Goal: Obtain resource: Download file/media

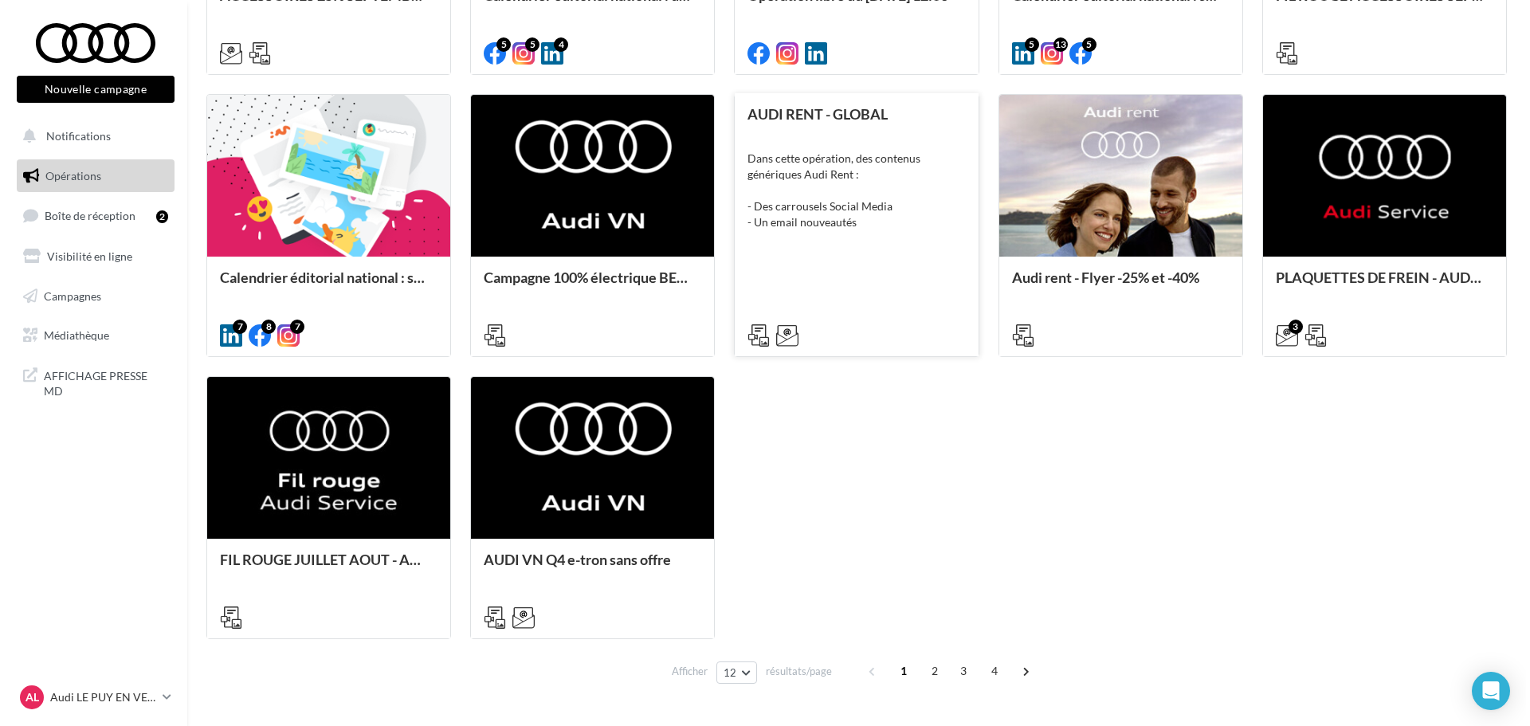
scroll to position [717, 0]
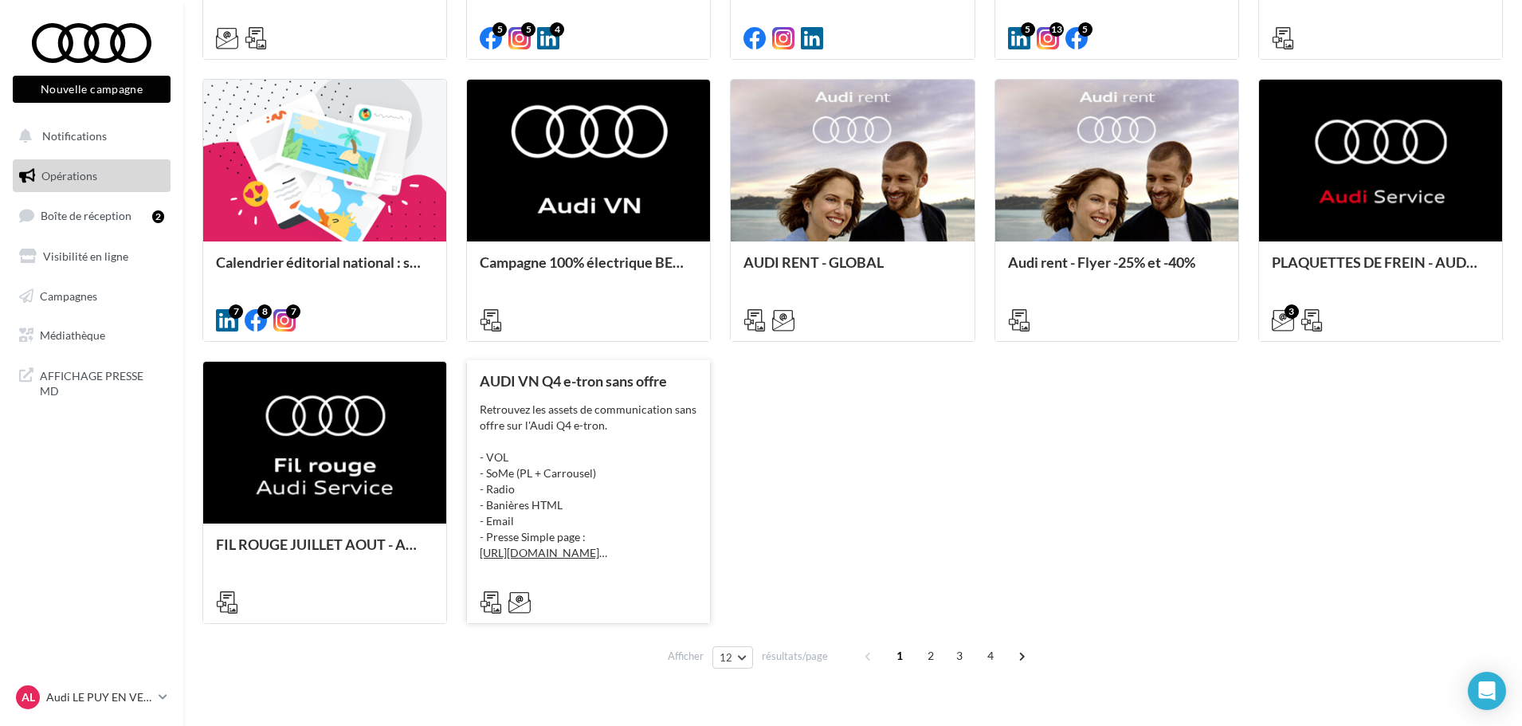
click at [582, 406] on div "Retrouvez les assets de communication sans offre sur l'Audi Q4 e-tron. - VOL - …" at bounding box center [589, 481] width 218 height 159
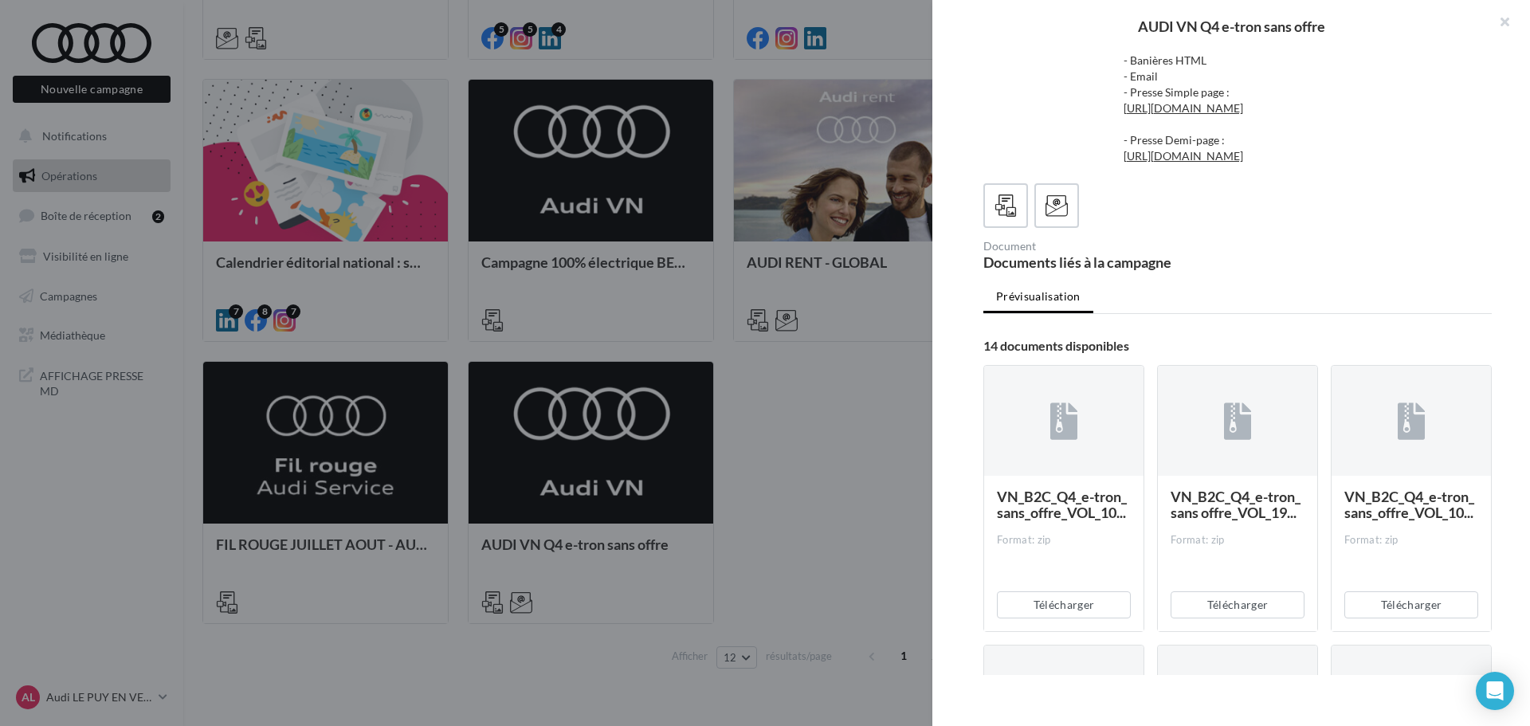
scroll to position [0, 0]
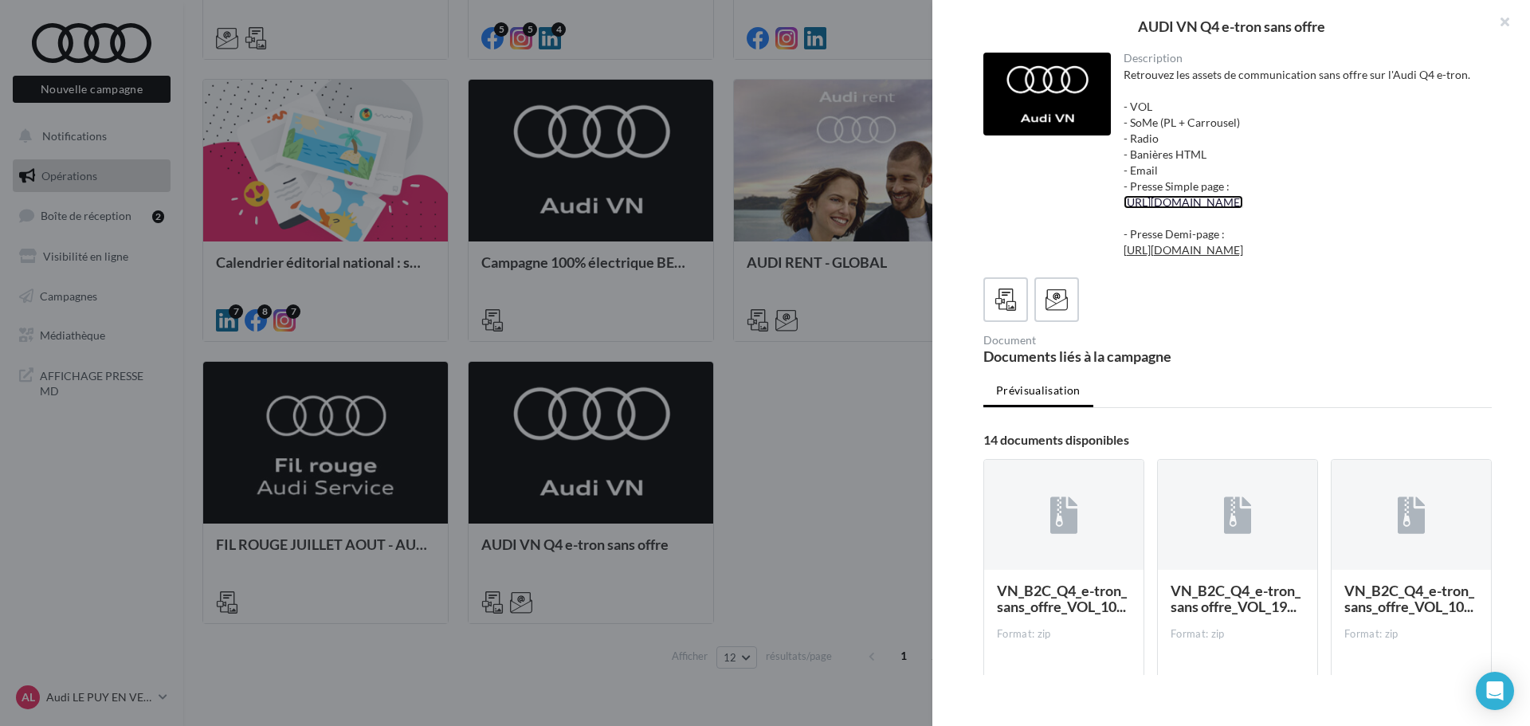
click at [1202, 209] on link "[URL][DOMAIN_NAME]" at bounding box center [1184, 202] width 120 height 14
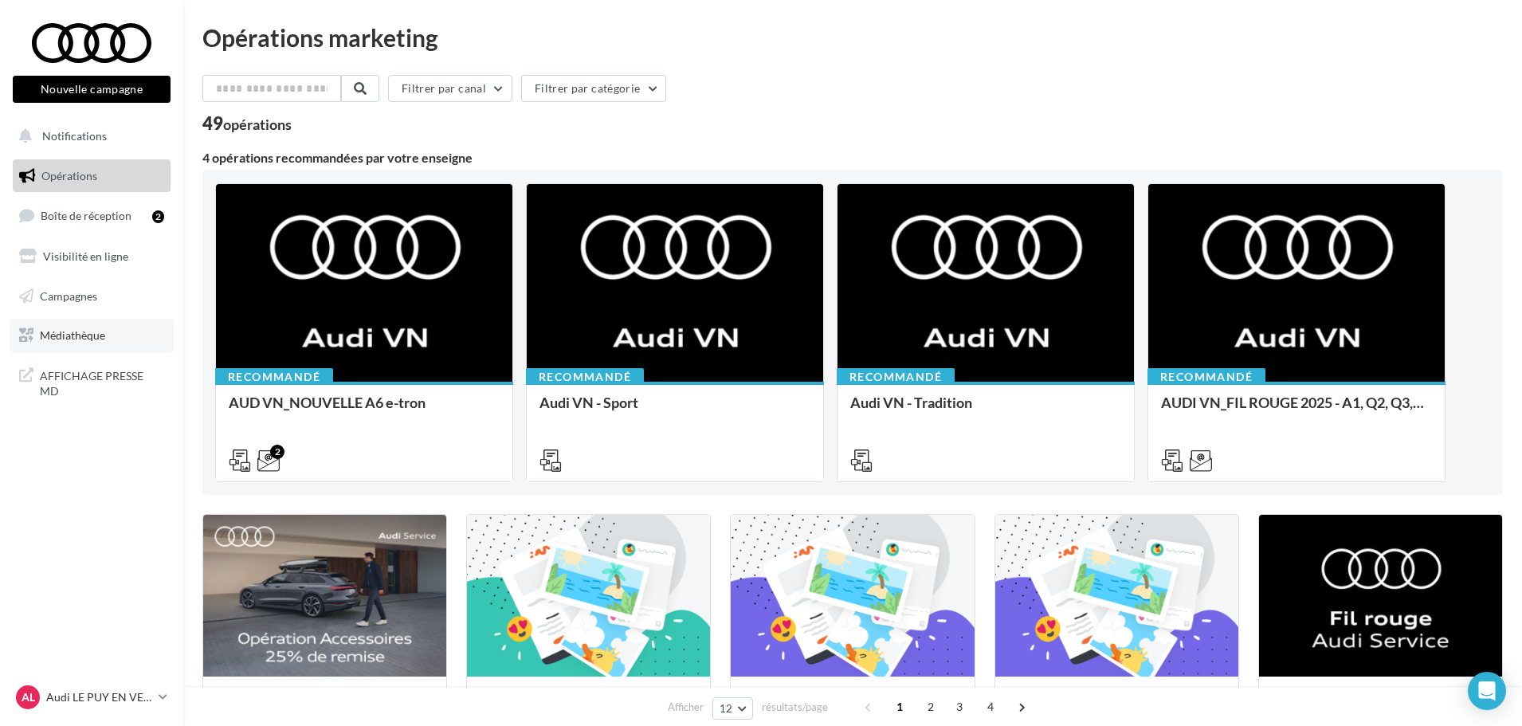
click at [86, 334] on span "Médiathèque" at bounding box center [72, 335] width 65 height 14
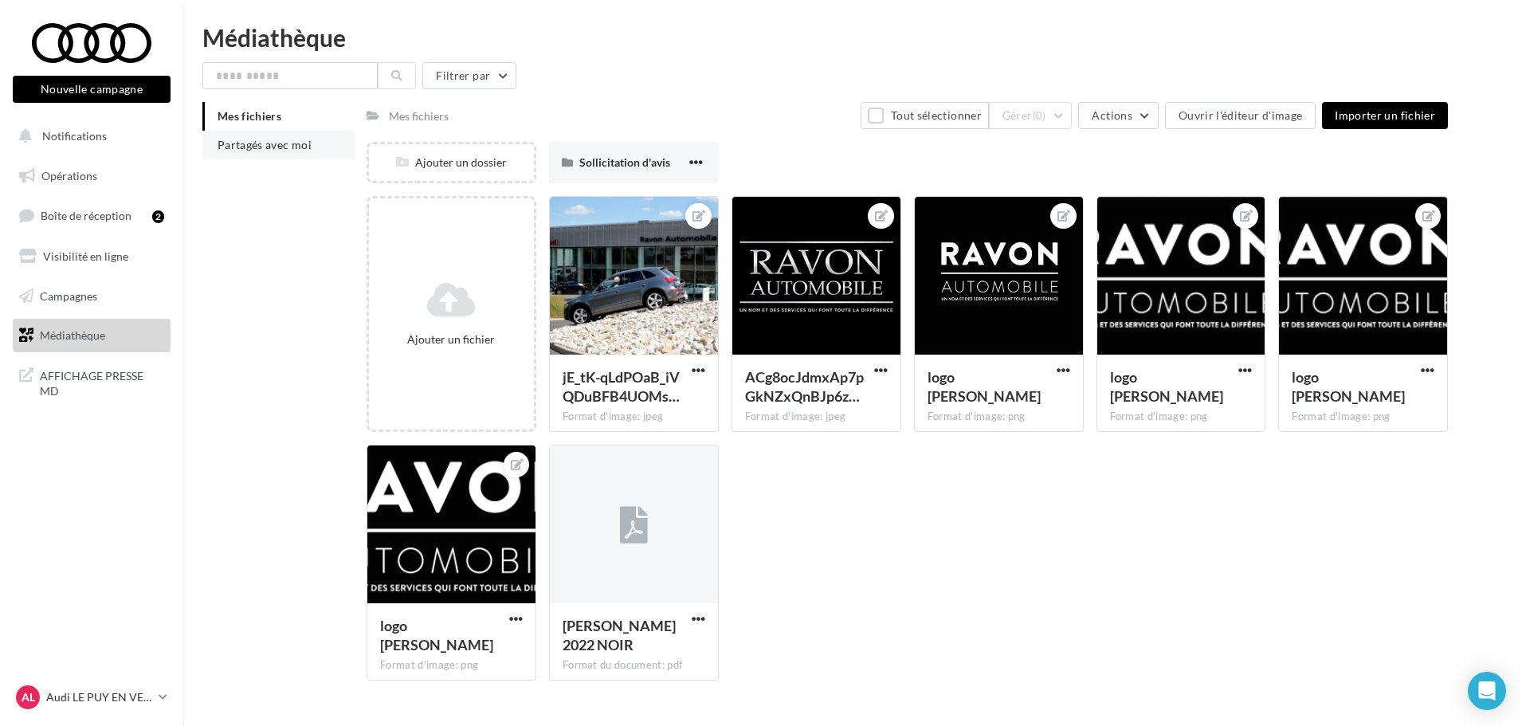
click at [289, 145] on span "Partagés avec moi" at bounding box center [265, 145] width 94 height 14
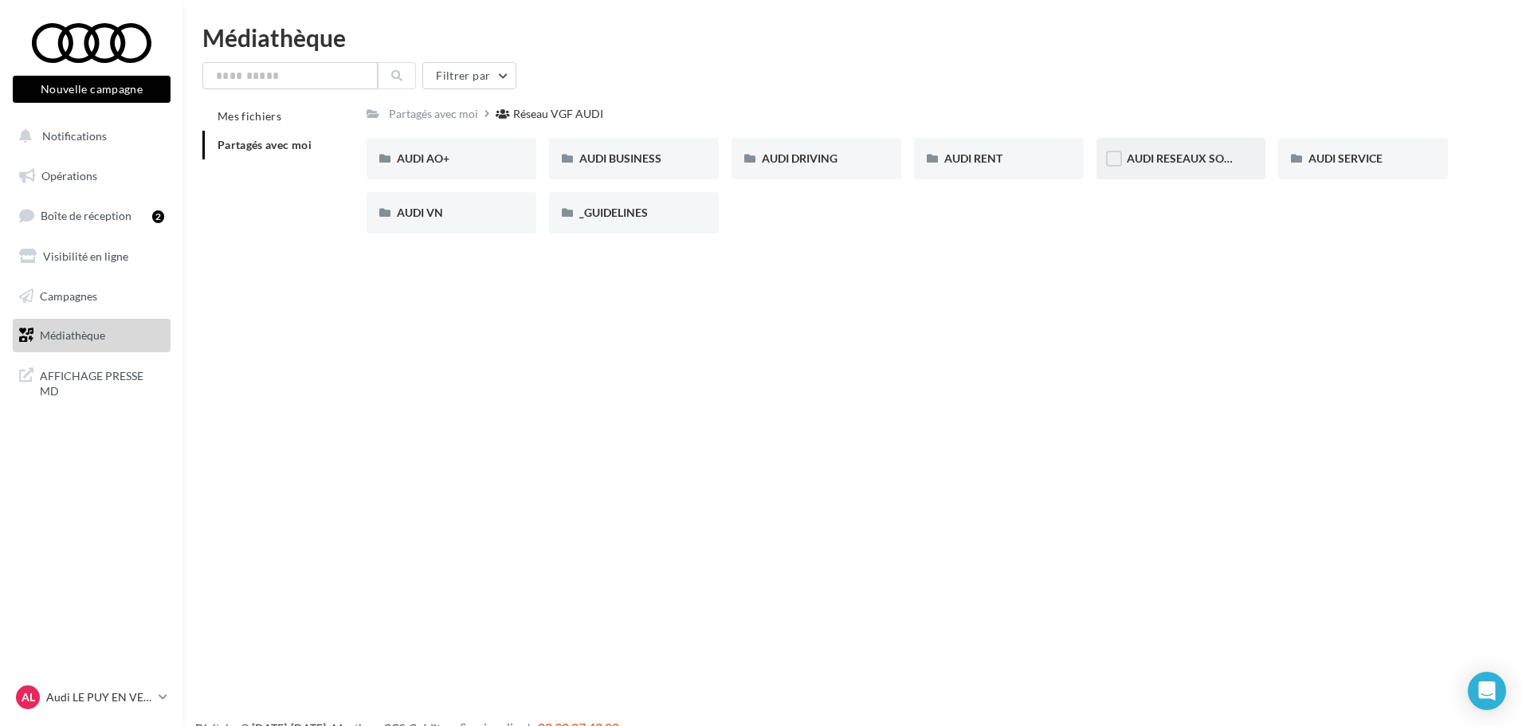
click at [1203, 168] on div "AUDI RESEAUX SOCIAUX" at bounding box center [1181, 158] width 170 height 41
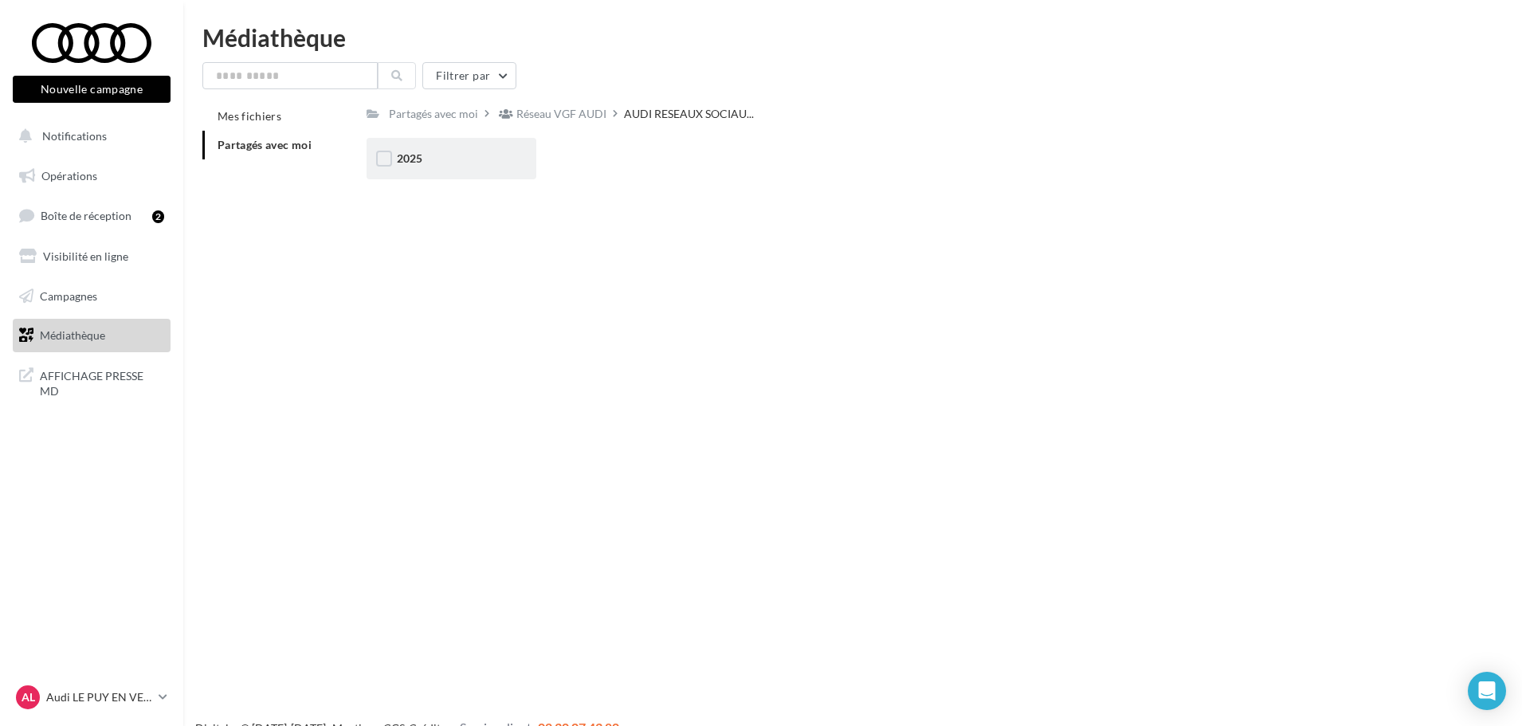
click at [423, 168] on div "2025" at bounding box center [452, 158] width 170 height 41
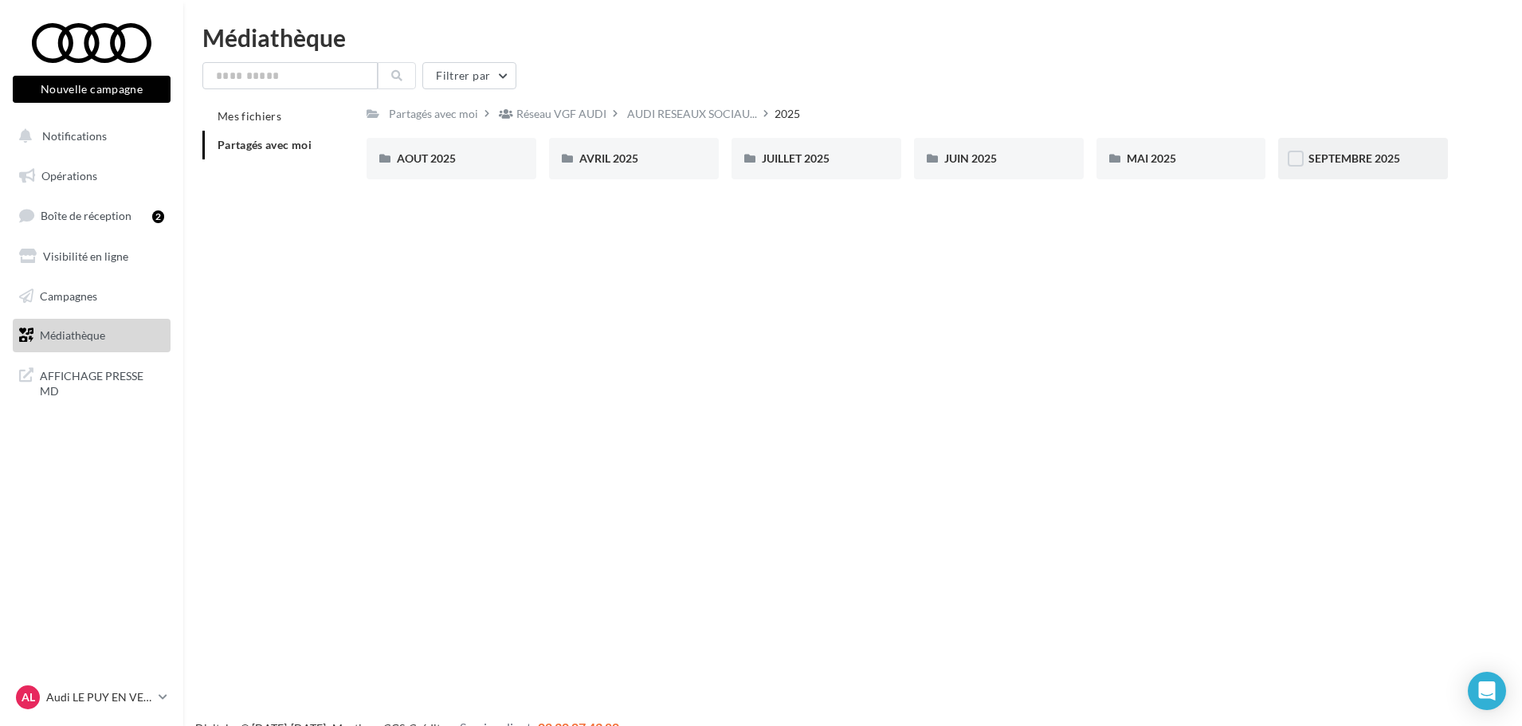
click at [1390, 167] on div "SEPTEMBRE 2025" at bounding box center [1362, 159] width 109 height 16
click at [81, 160] on link "Opérations" at bounding box center [92, 175] width 164 height 33
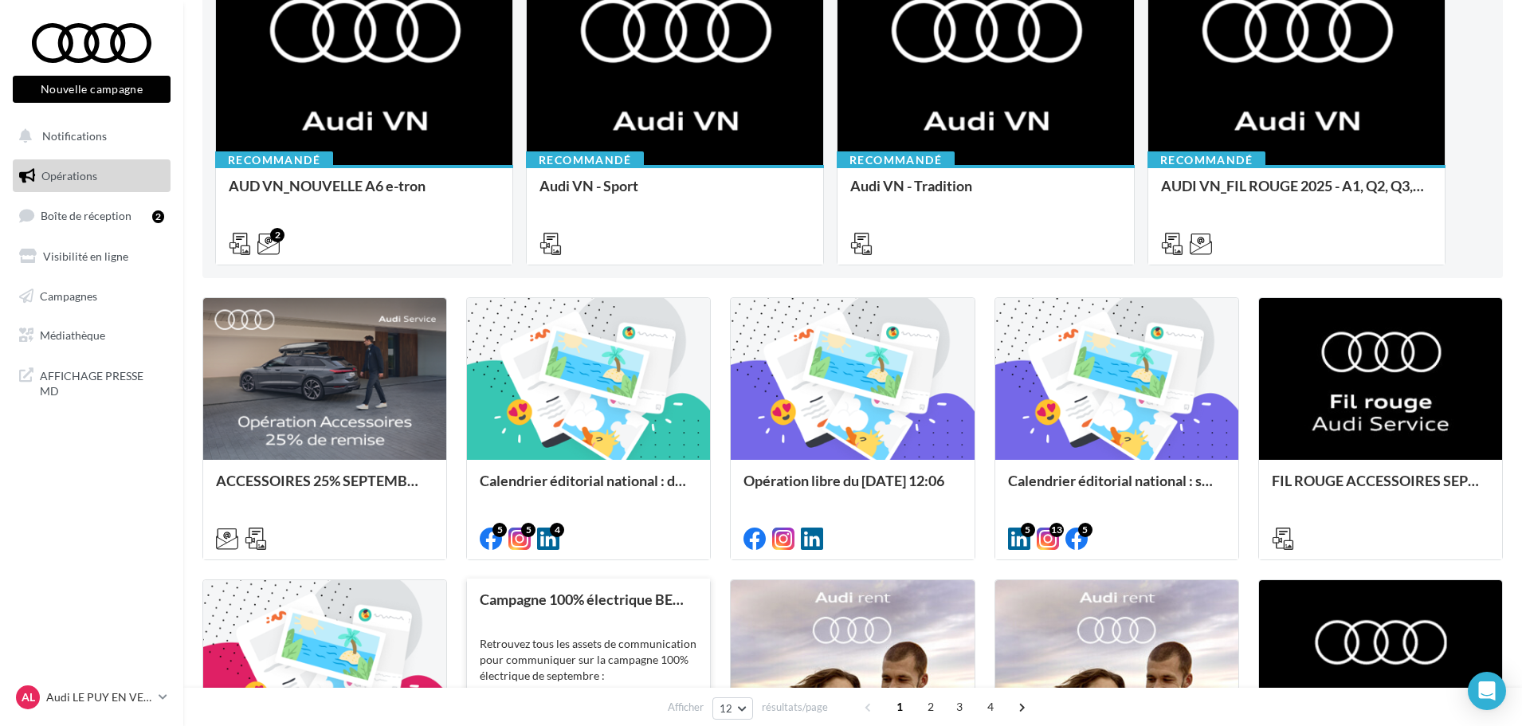
scroll to position [239, 0]
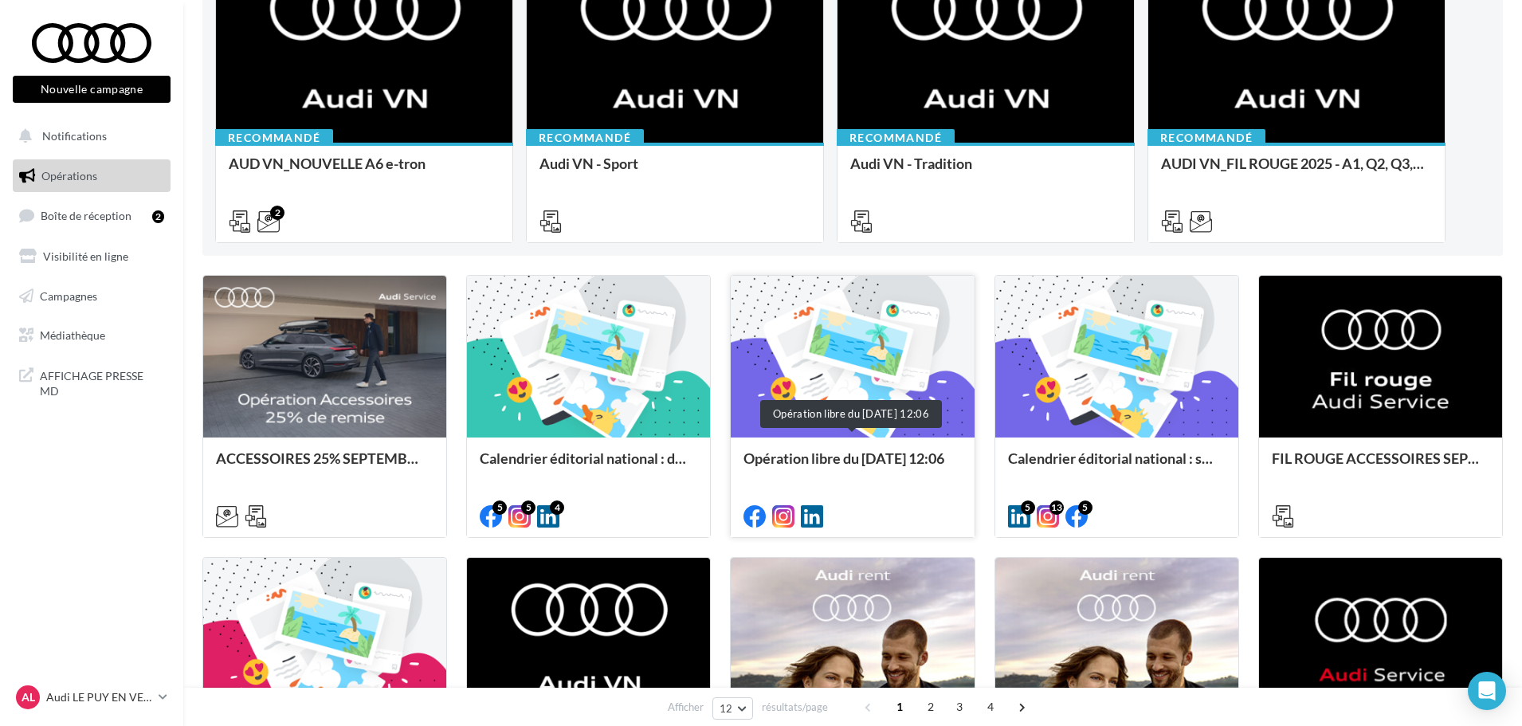
click at [888, 461] on div "Opération libre du [DATE] 12:06" at bounding box center [852, 466] width 218 height 32
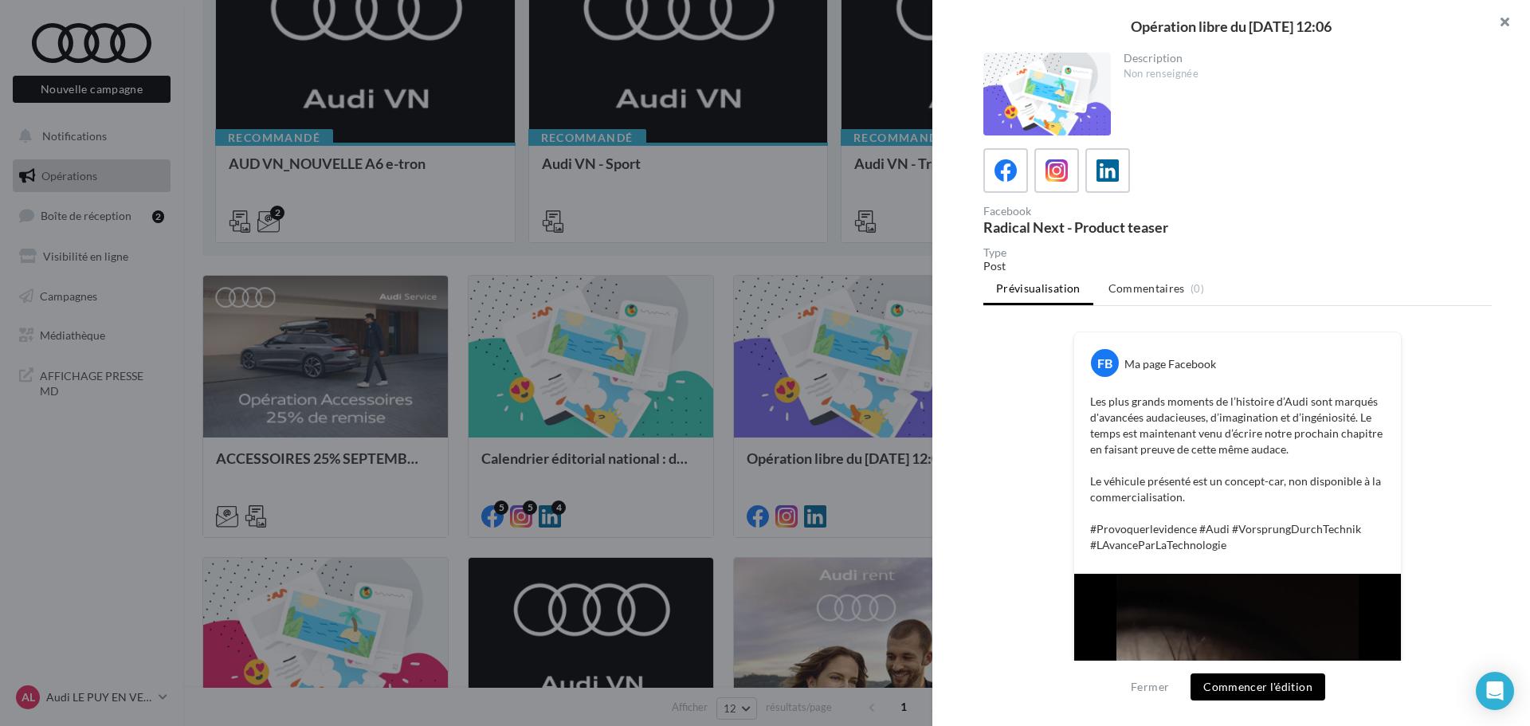
click at [1512, 25] on button "button" at bounding box center [1498, 24] width 64 height 48
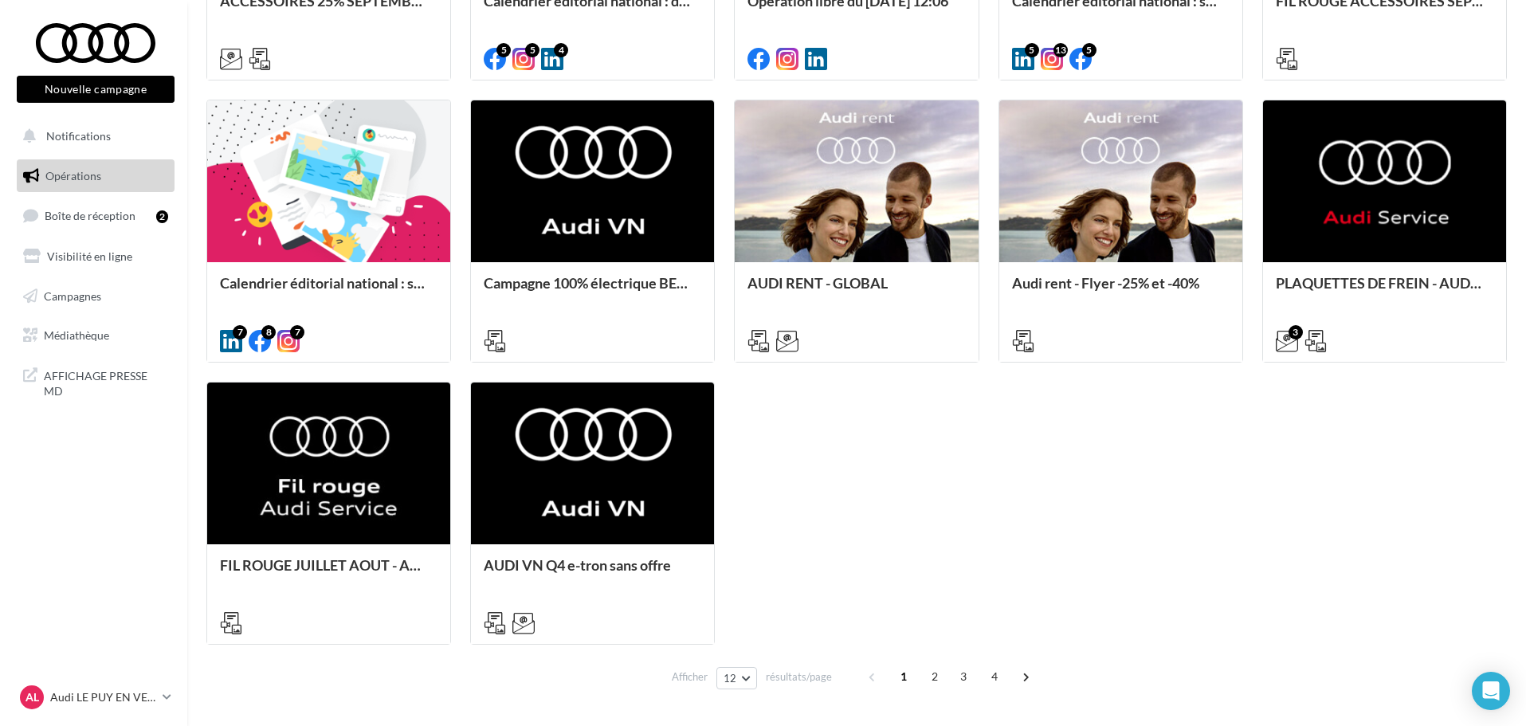
scroll to position [717, 0]
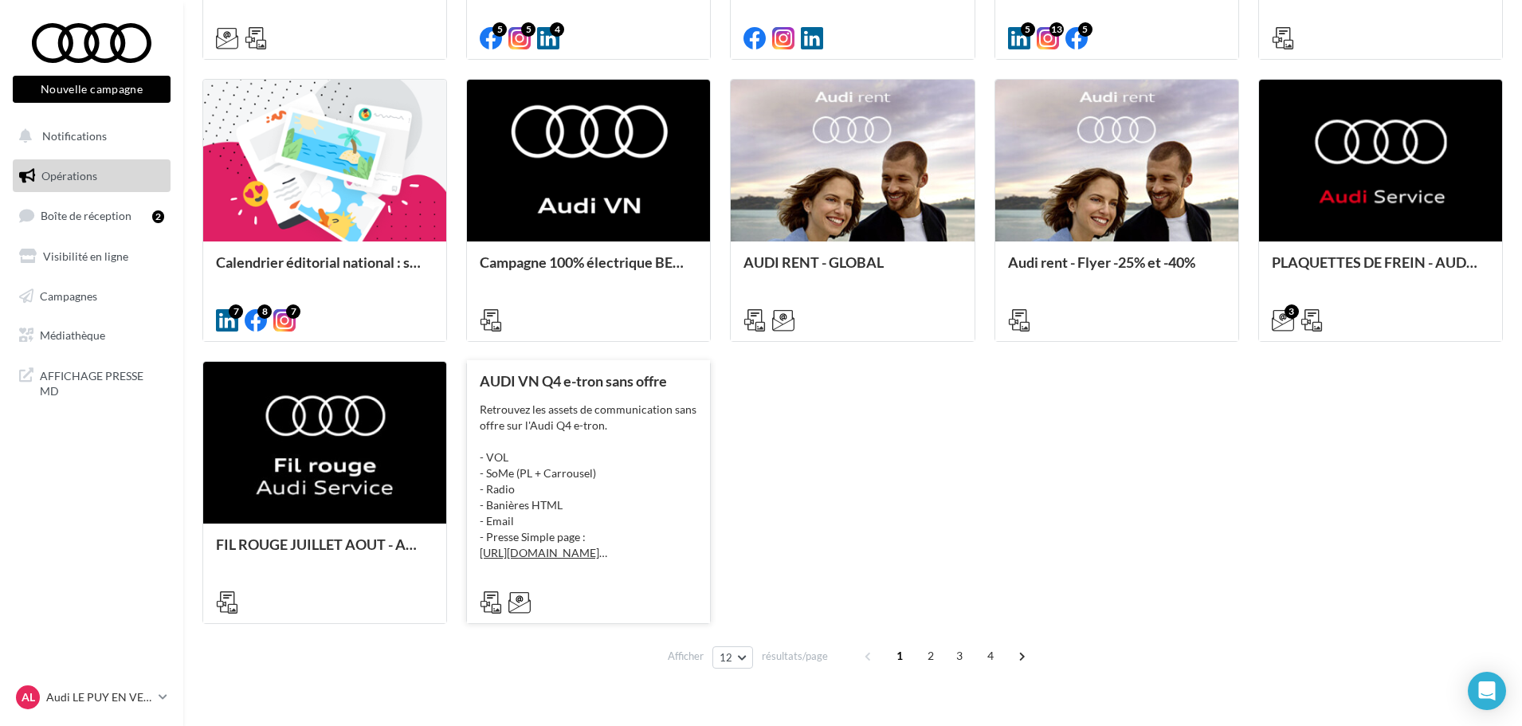
click at [629, 493] on div "Retrouvez les assets de communication sans offre sur l'Audi Q4 e-tron. - VOL - …" at bounding box center [589, 481] width 218 height 159
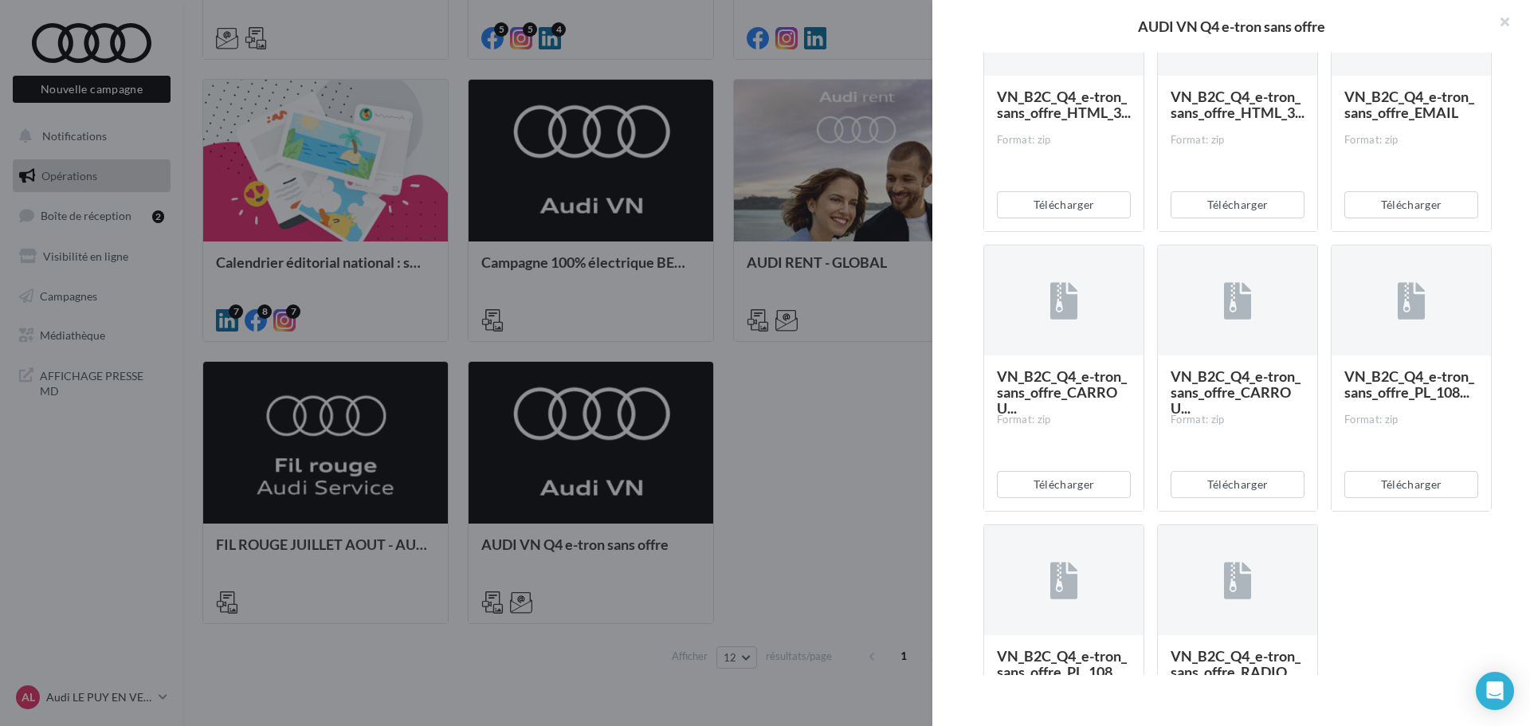
scroll to position [1259, 0]
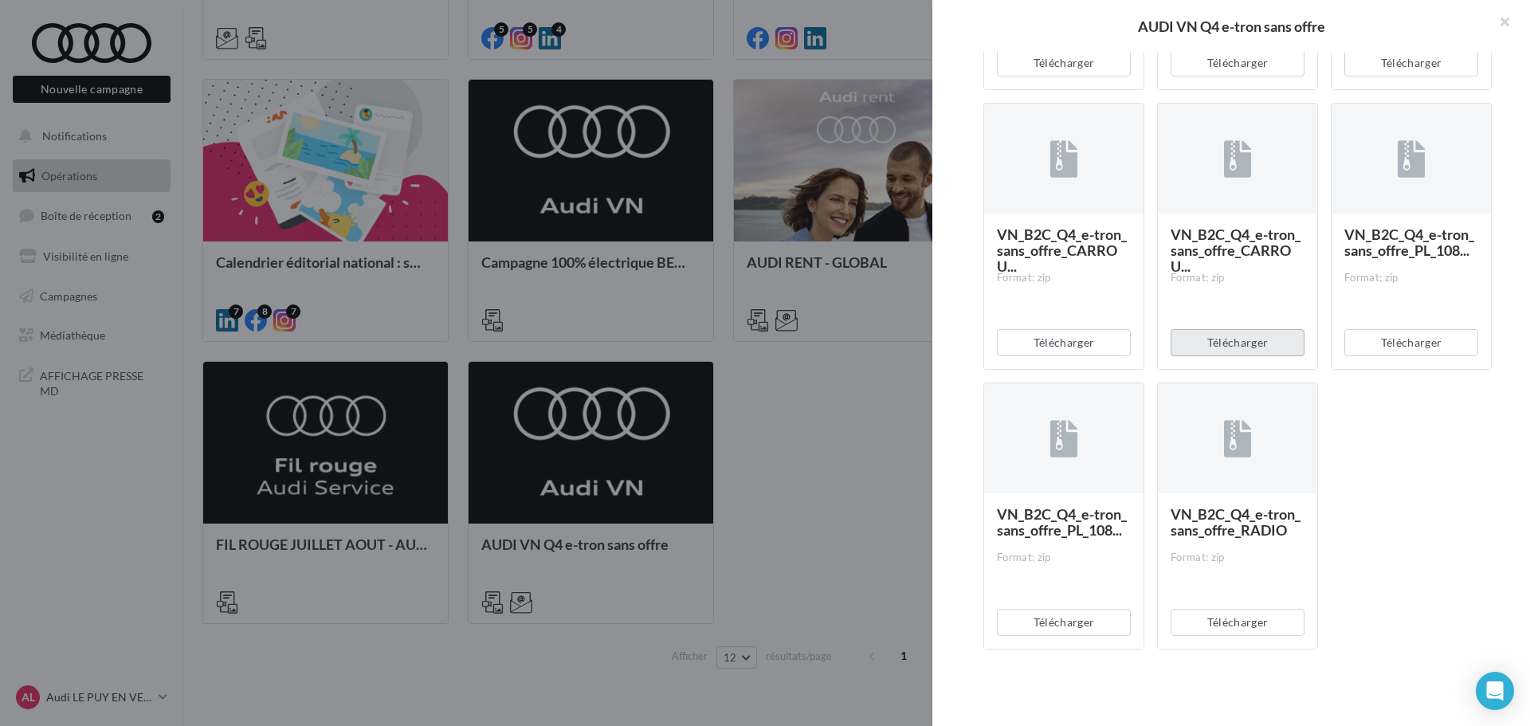
click at [1234, 344] on button "Télécharger" at bounding box center [1238, 342] width 134 height 27
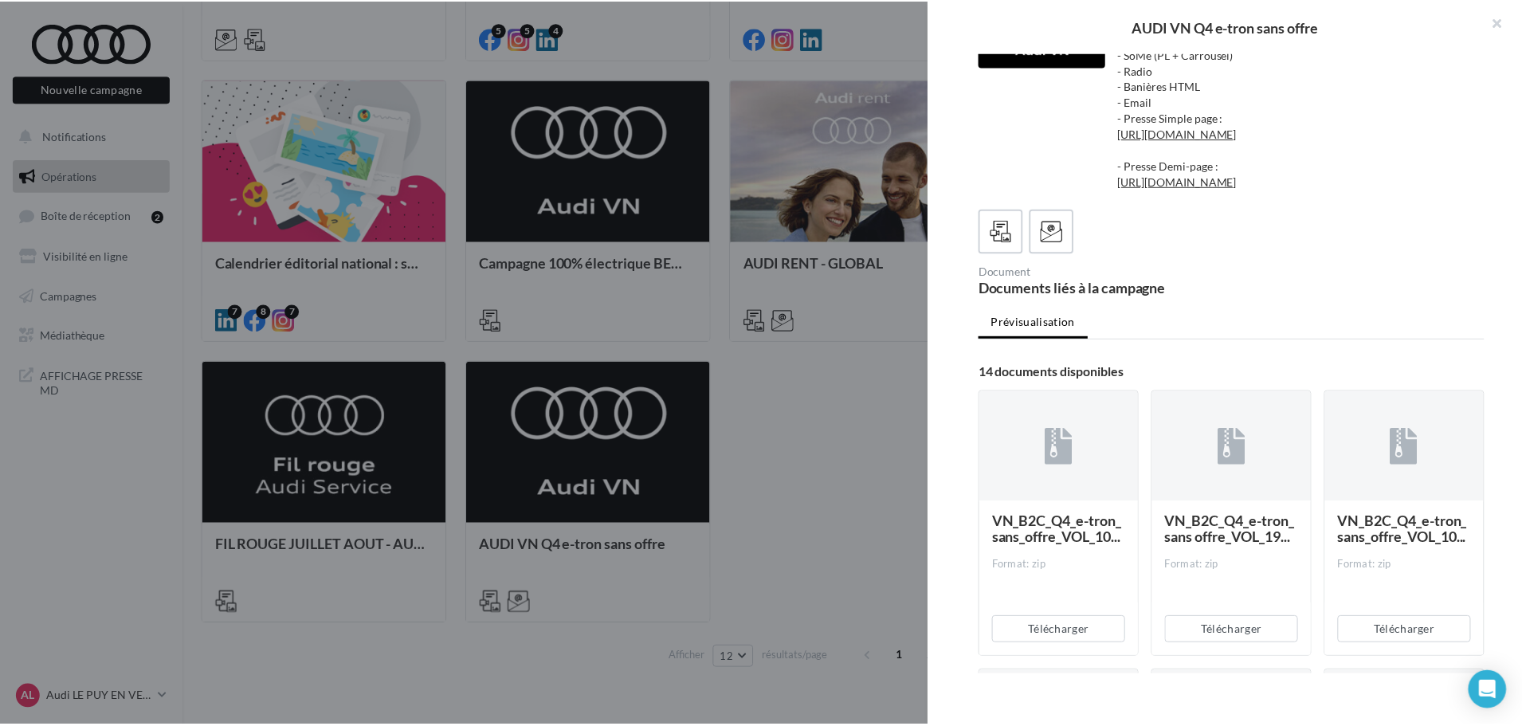
scroll to position [0, 0]
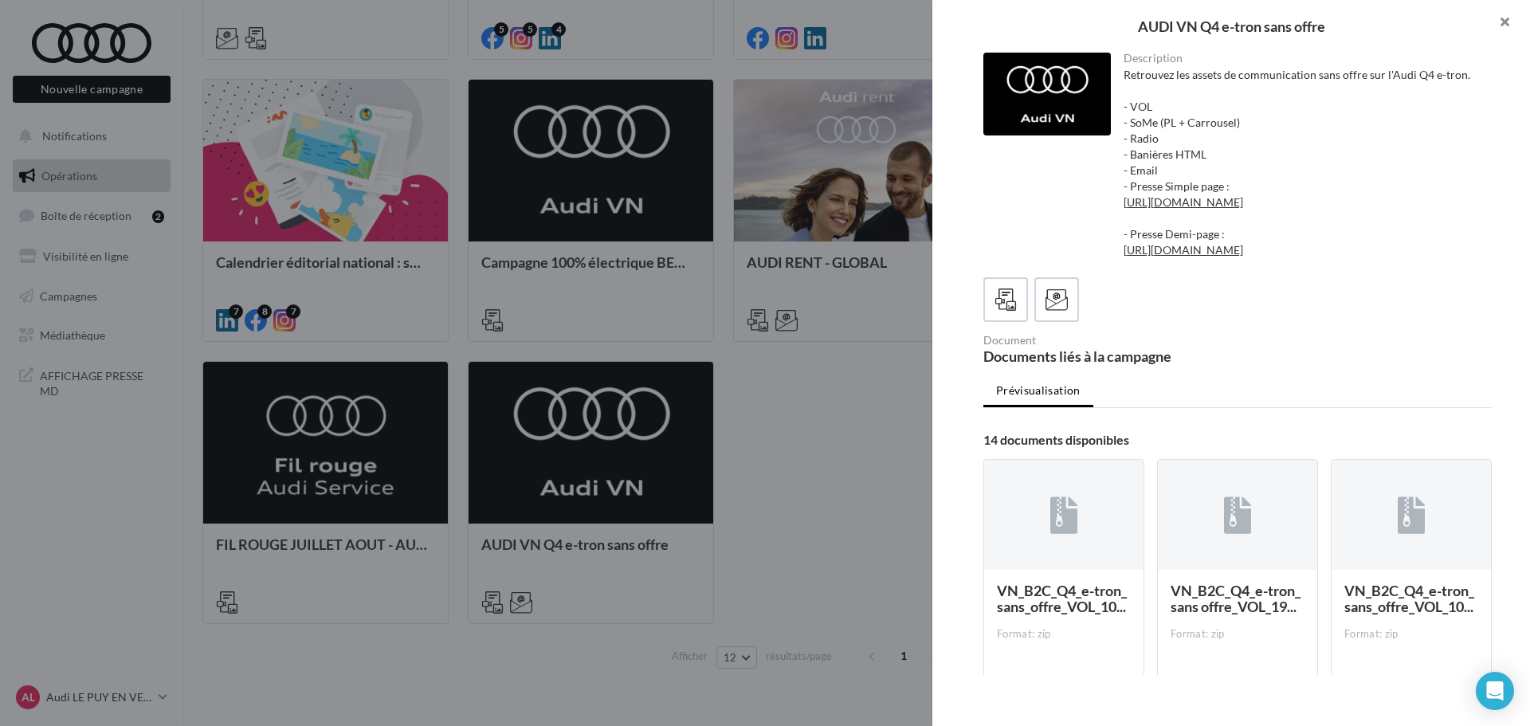
drag, startPoint x: 1504, startPoint y: 21, endPoint x: 1504, endPoint y: 12, distance: 8.8
click at [1504, 19] on button "button" at bounding box center [1498, 24] width 64 height 48
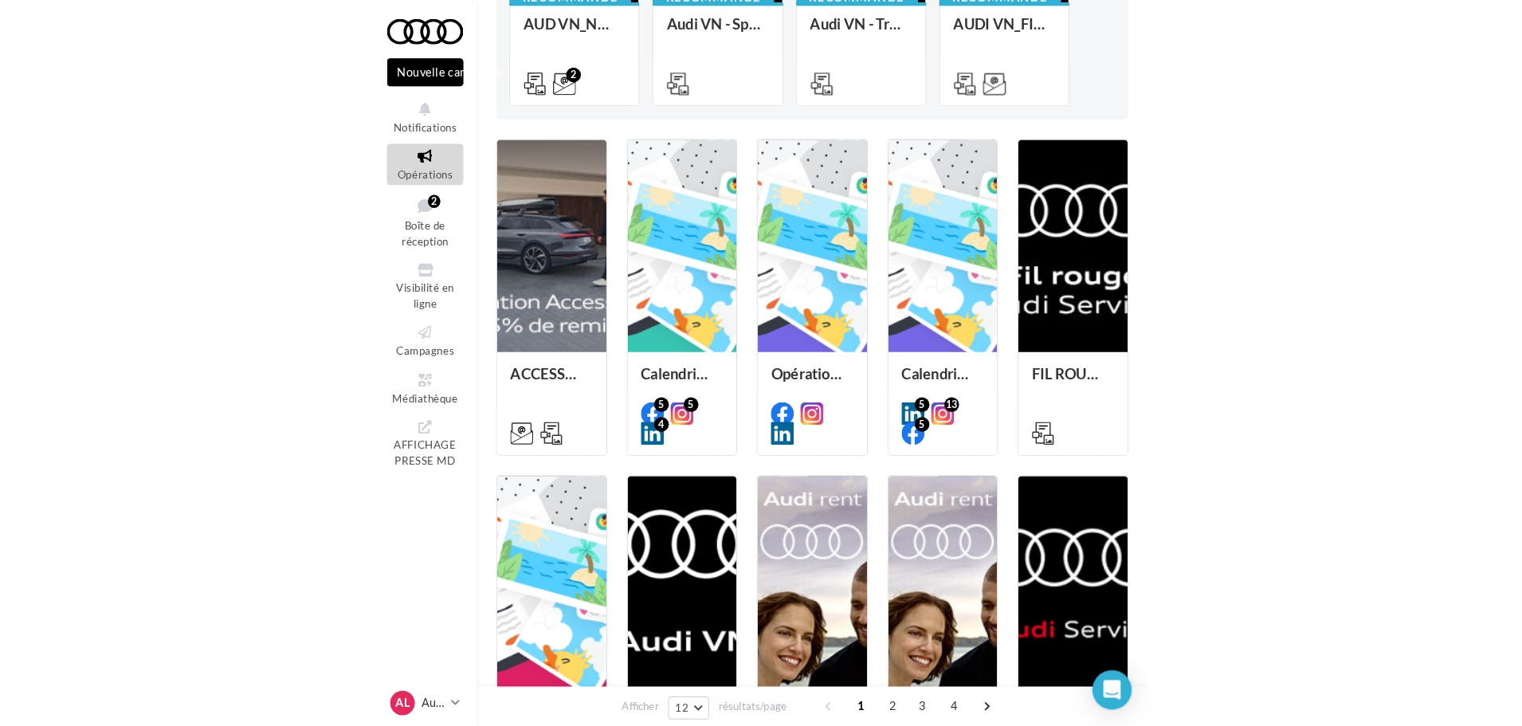
scroll to position [357, 0]
